Goal: Information Seeking & Learning: Find specific page/section

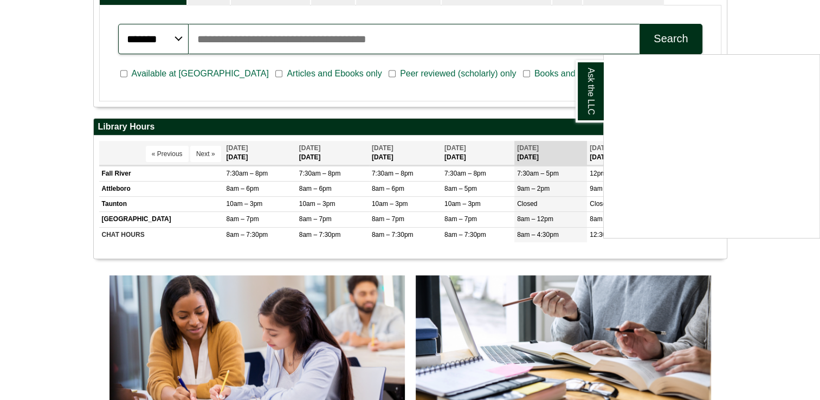
scroll to position [325, 0]
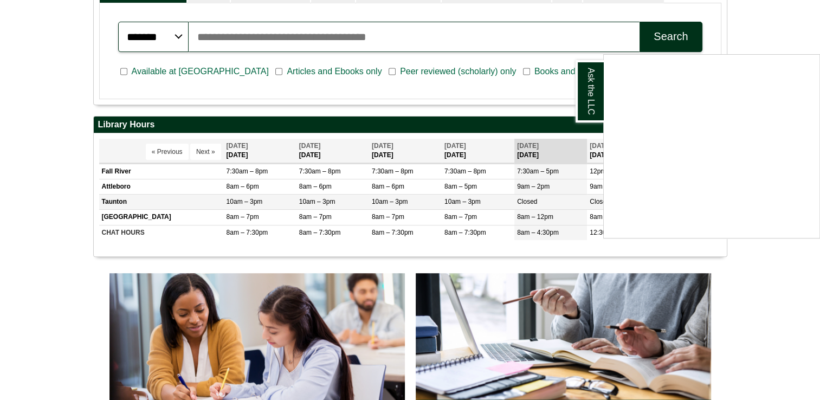
click at [241, 206] on div "Ask the LLC" at bounding box center [410, 200] width 820 height 400
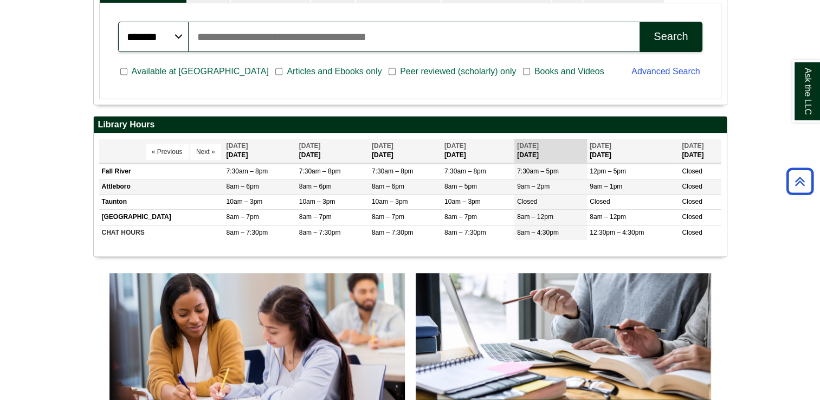
click at [132, 186] on td "Attleboro" at bounding box center [161, 186] width 125 height 15
click at [40, 183] on body "Skip to Main Content Toggle navigation Home Access Services Access Services Pol…" at bounding box center [410, 356] width 820 height 1363
click at [747, 245] on body "Skip to Main Content Toggle navigation Home Access Services Access Services Pol…" at bounding box center [410, 356] width 820 height 1363
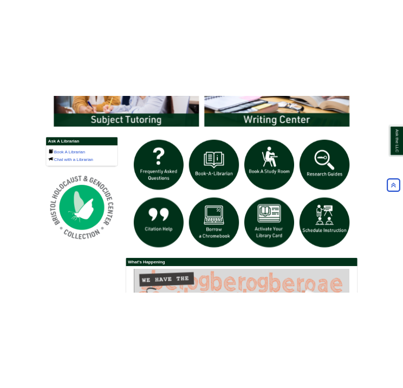
scroll to position [689, 0]
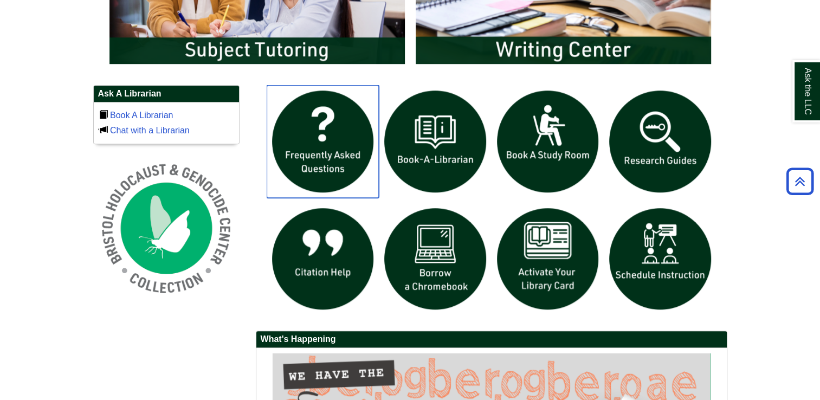
click at [312, 157] on img "slideshow" at bounding box center [323, 141] width 113 height 113
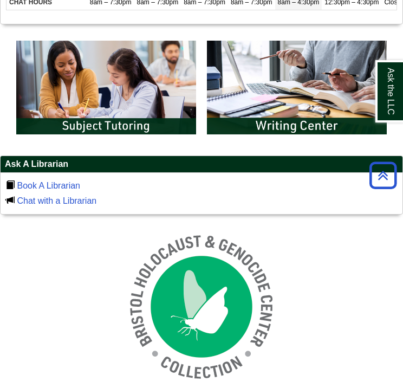
scroll to position [417, 0]
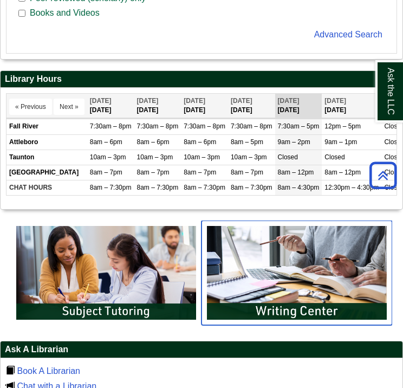
click at [264, 286] on img "slideshow" at bounding box center [297, 273] width 191 height 105
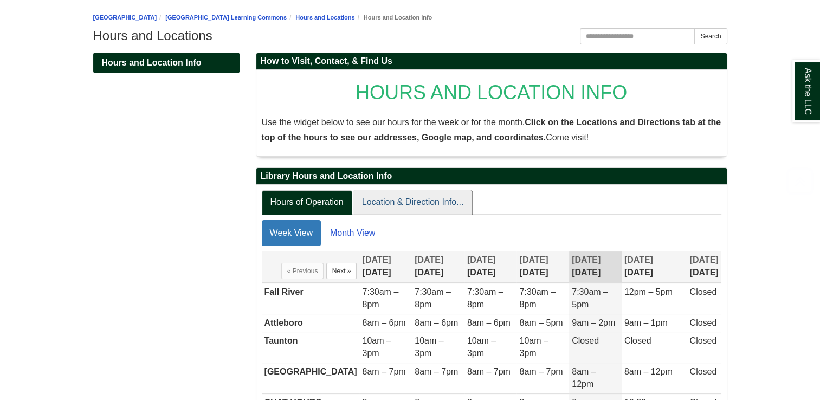
scroll to position [182, 0]
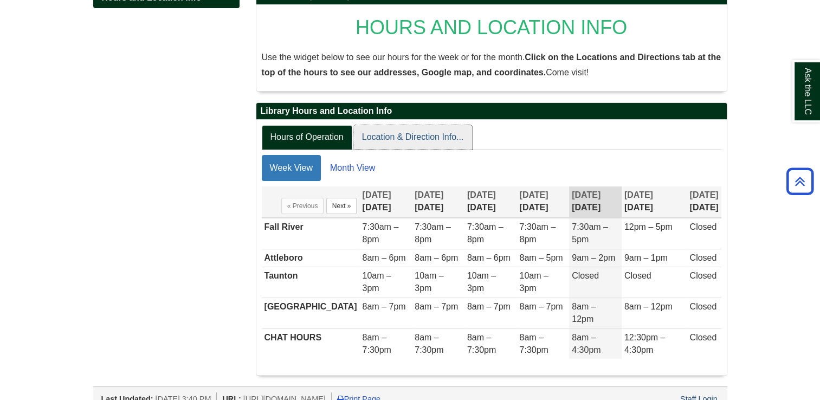
click at [359, 140] on link "Location & Direction Info..." at bounding box center [413, 137] width 119 height 24
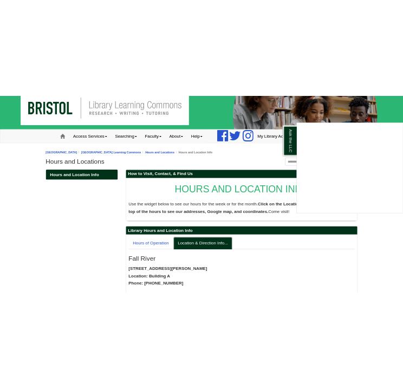
scroll to position [0, 0]
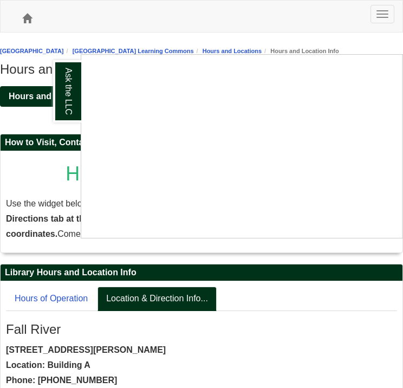
click at [211, 14] on div "Ask the LLC" at bounding box center [201, 194] width 403 height 388
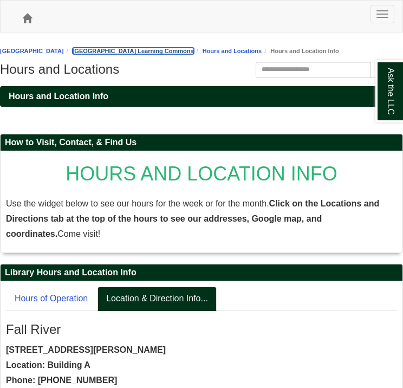
click at [194, 54] on link "[GEOGRAPHIC_DATA] Learning Commons" at bounding box center [133, 51] width 121 height 7
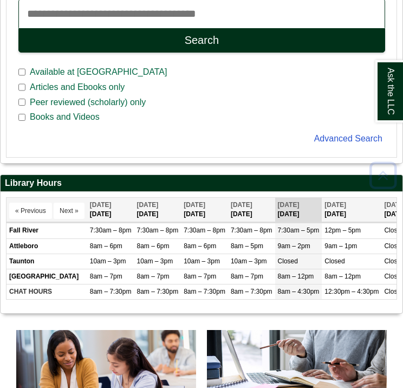
scroll to position [325, 0]
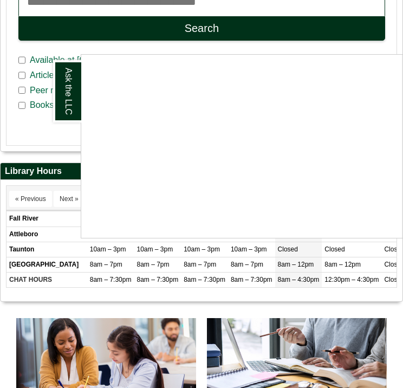
click at [29, 153] on div "Ask the LLC" at bounding box center [201, 194] width 403 height 388
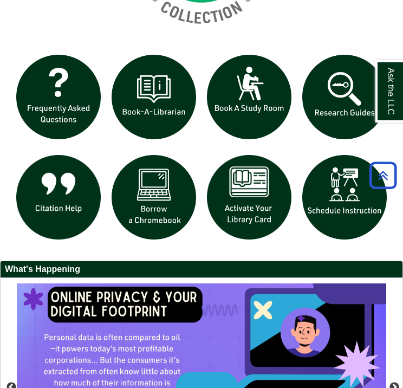
scroll to position [937, 0]
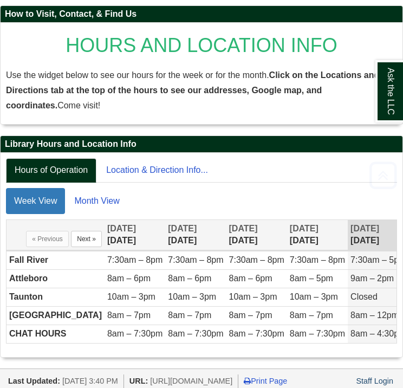
scroll to position [156, 0]
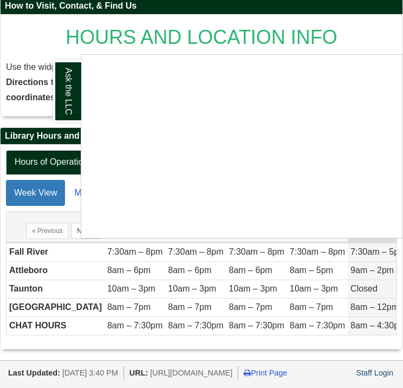
click at [1, 130] on div "Ask the LLC" at bounding box center [201, 194] width 403 height 388
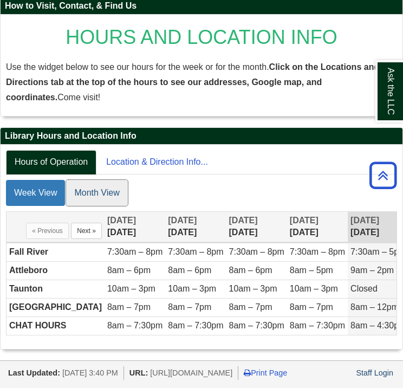
click at [92, 180] on link "Month View" at bounding box center [96, 193] width 61 height 26
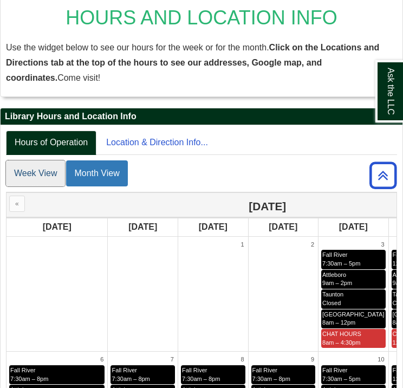
click at [43, 170] on link "Week View" at bounding box center [35, 173] width 59 height 26
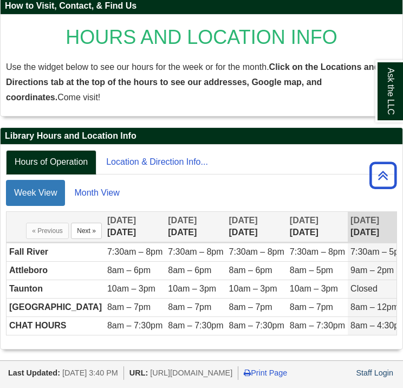
click at [200, 369] on span "https://libguides.bristolcc.edu/hourslocations" at bounding box center [191, 373] width 82 height 9
copy ul "URL: https://libguides.bristolcc.edu/hourslocations"
click at [221, 98] on div "How to Visit, Contact, & Find Us HOURS AND LOCATION INFO Use the widget below t…" at bounding box center [201, 62] width 403 height 130
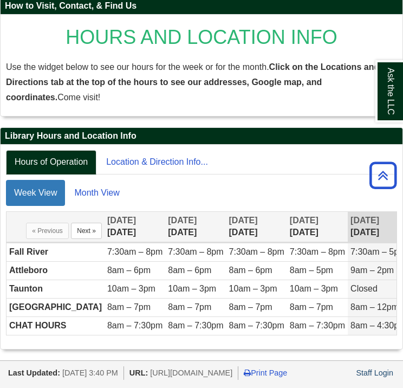
drag, startPoint x: 169, startPoint y: 358, endPoint x: 320, endPoint y: 362, distance: 150.8
click at [233, 369] on span "https://libguides.bristolcc.edu/hourslocations" at bounding box center [191, 373] width 82 height 9
copy span "https://libguides.bristolcc.edu/hourslocations"
click at [322, 378] on div "Last Updated: Sep 6, 2023 3:40 PM URL: https://libguides.bristolcc.edu/hoursloc…" at bounding box center [205, 372] width 395 height 16
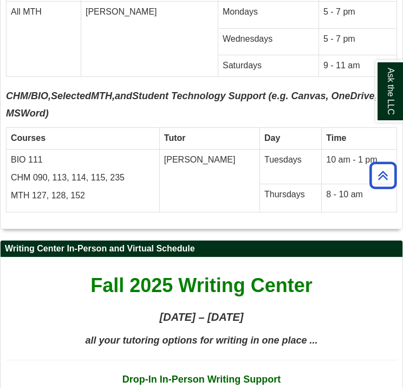
scroll to position [6080, 0]
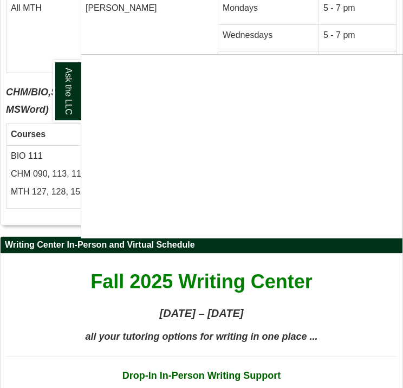
click at [28, 94] on div "Ask the LLC" at bounding box center [201, 194] width 403 height 388
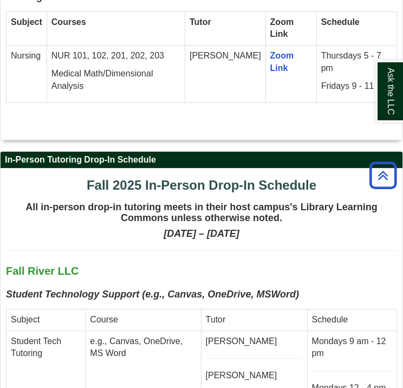
scroll to position [3036, 0]
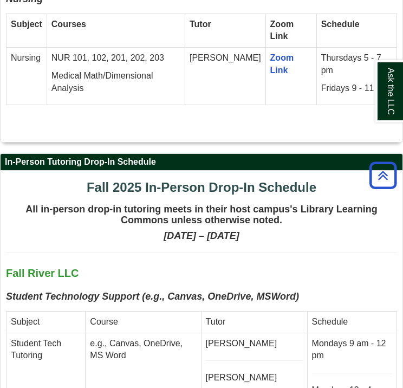
click at [67, 267] on span "Fall River LLC" at bounding box center [42, 273] width 73 height 12
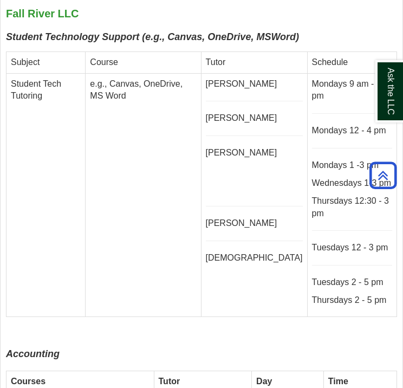
scroll to position [3307, 0]
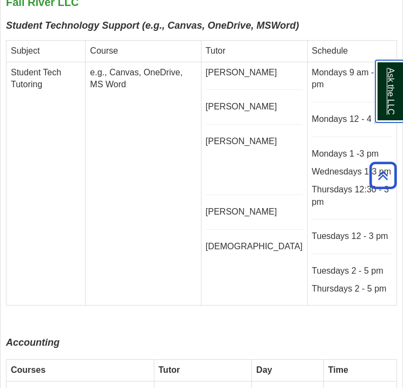
click at [393, 93] on link "Ask the LLC" at bounding box center [390, 91] width 28 height 62
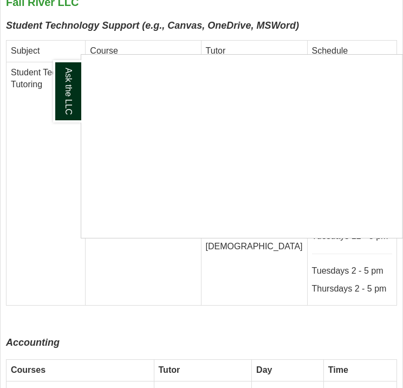
click at [26, 317] on p at bounding box center [201, 324] width 391 height 15
click at [20, 317] on p at bounding box center [201, 324] width 391 height 15
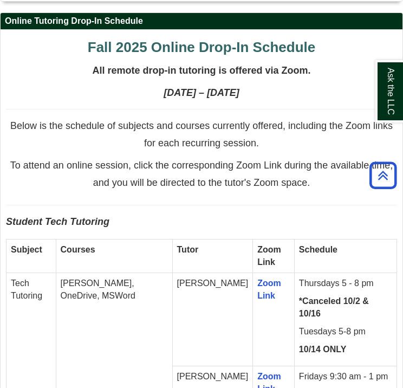
scroll to position [0, 0]
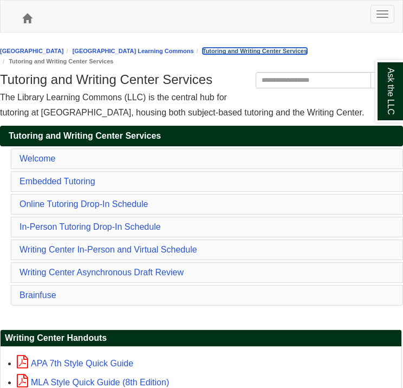
click at [279, 49] on link "Tutoring and Writing Center Services" at bounding box center [255, 51] width 105 height 7
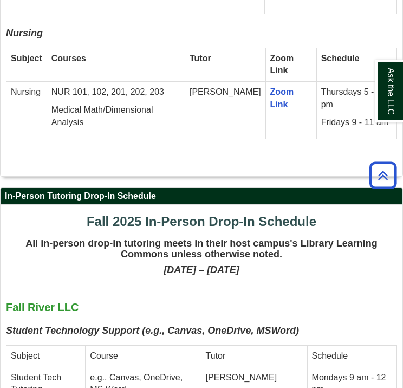
scroll to position [3020, 0]
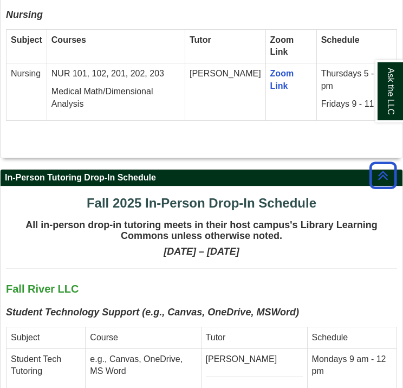
click at [250, 280] on p "Fall River LLC" at bounding box center [201, 289] width 391 height 19
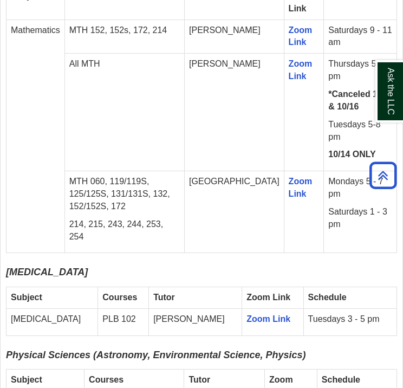
scroll to position [2478, 0]
